Goal: Navigation & Orientation: Go to known website

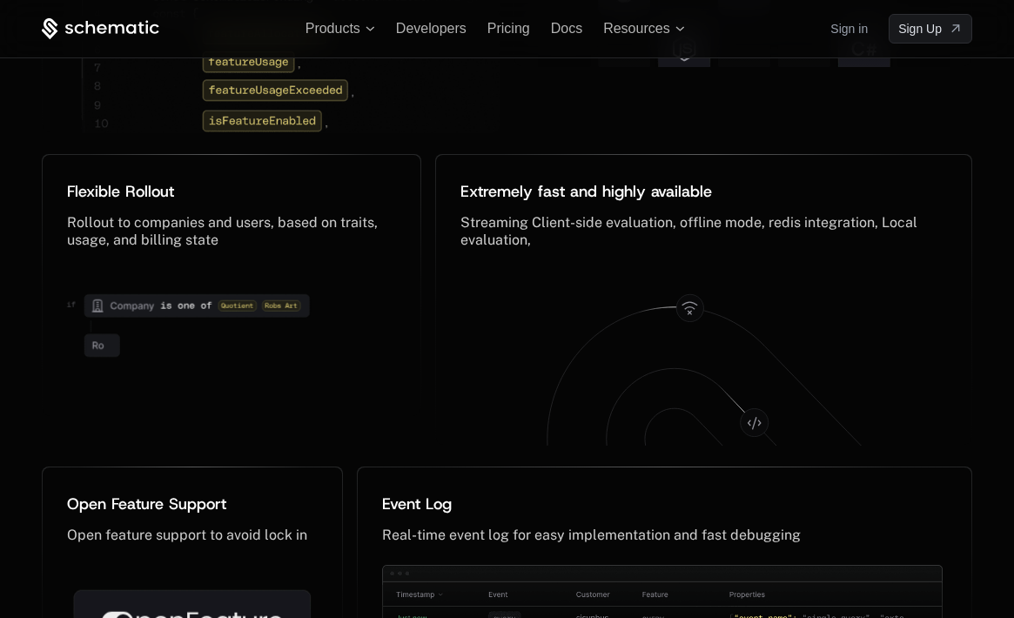
scroll to position [8791, 0]
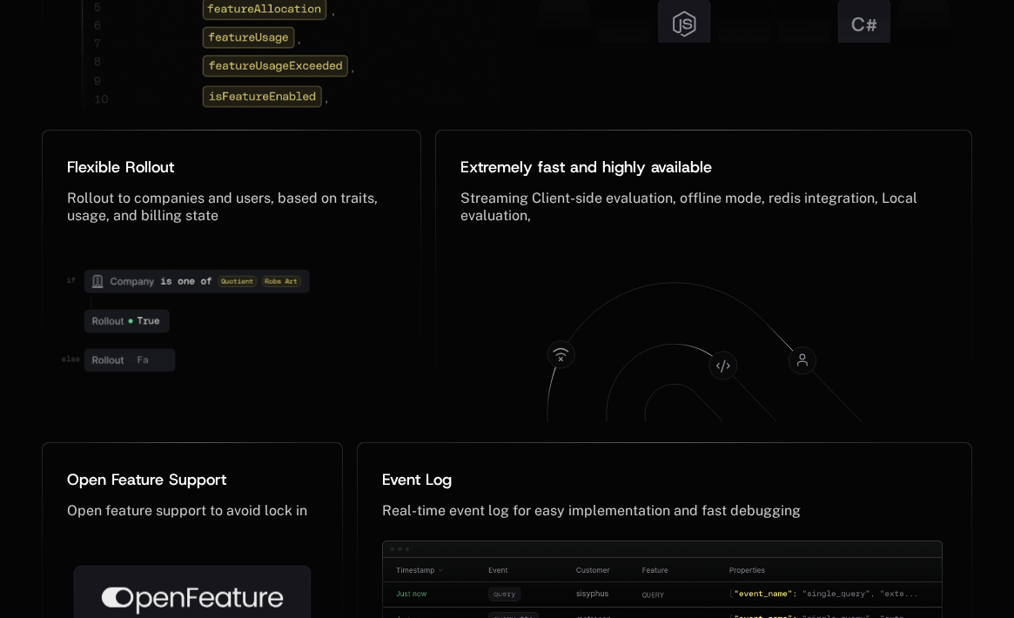
scroll to position [8725, 0]
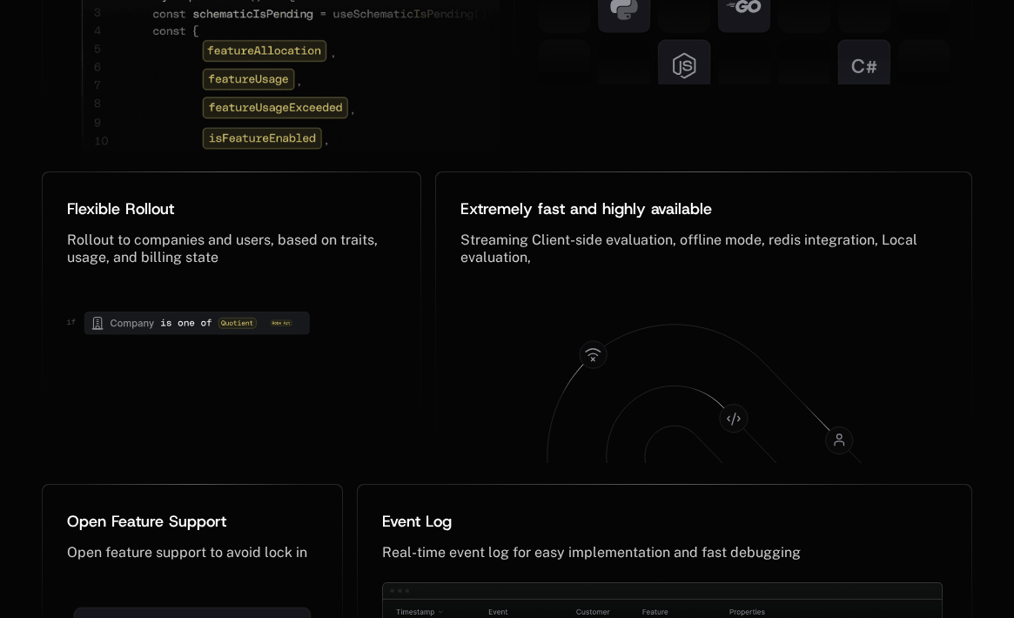
scroll to position [8561, 0]
